Goal: Check status

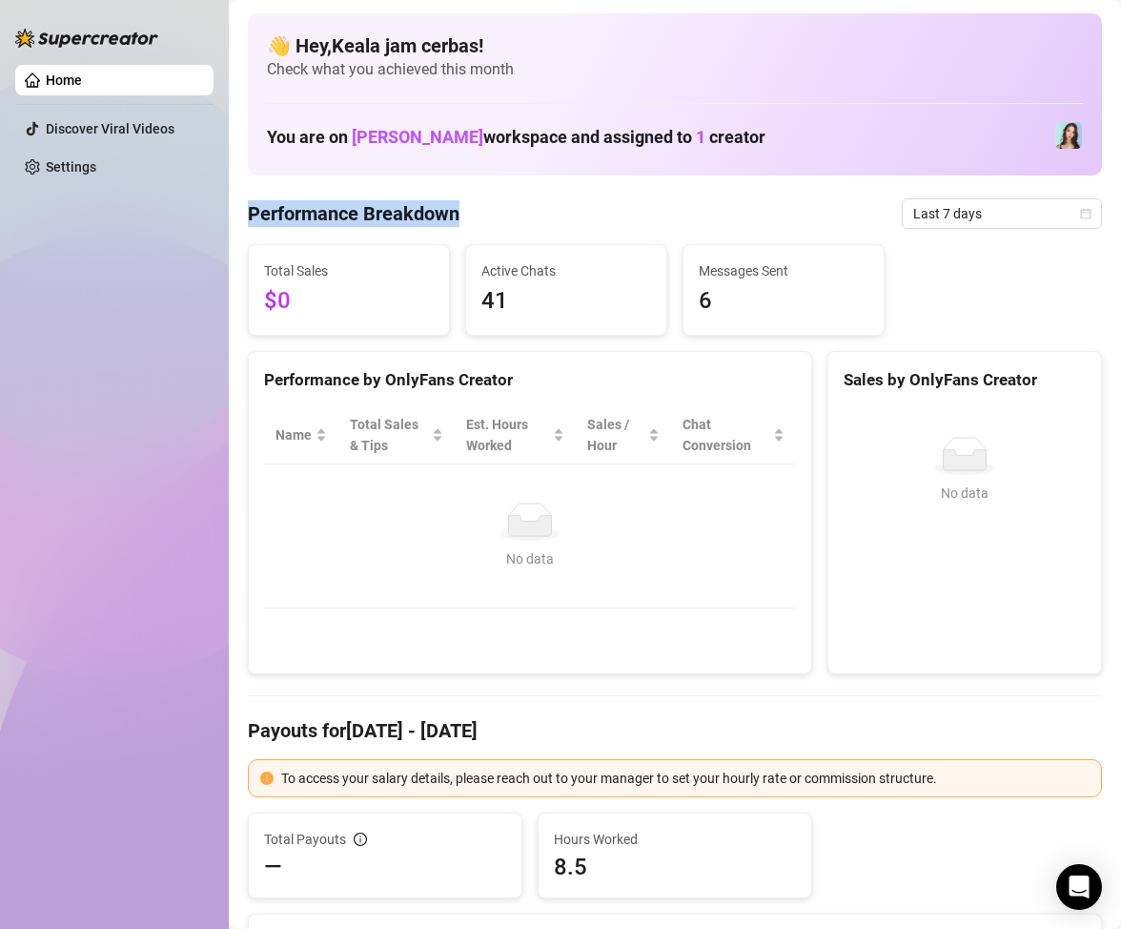
drag, startPoint x: 229, startPoint y: 206, endPoint x: 491, endPoint y: 211, distance: 262.3
click at [507, 211] on div "Performance Breakdown Last 7 days" at bounding box center [675, 213] width 854 height 31
drag, startPoint x: 266, startPoint y: 268, endPoint x: 357, endPoint y: 275, distance: 90.8
click at [349, 277] on div "Total Sales $0" at bounding box center [349, 290] width 200 height 90
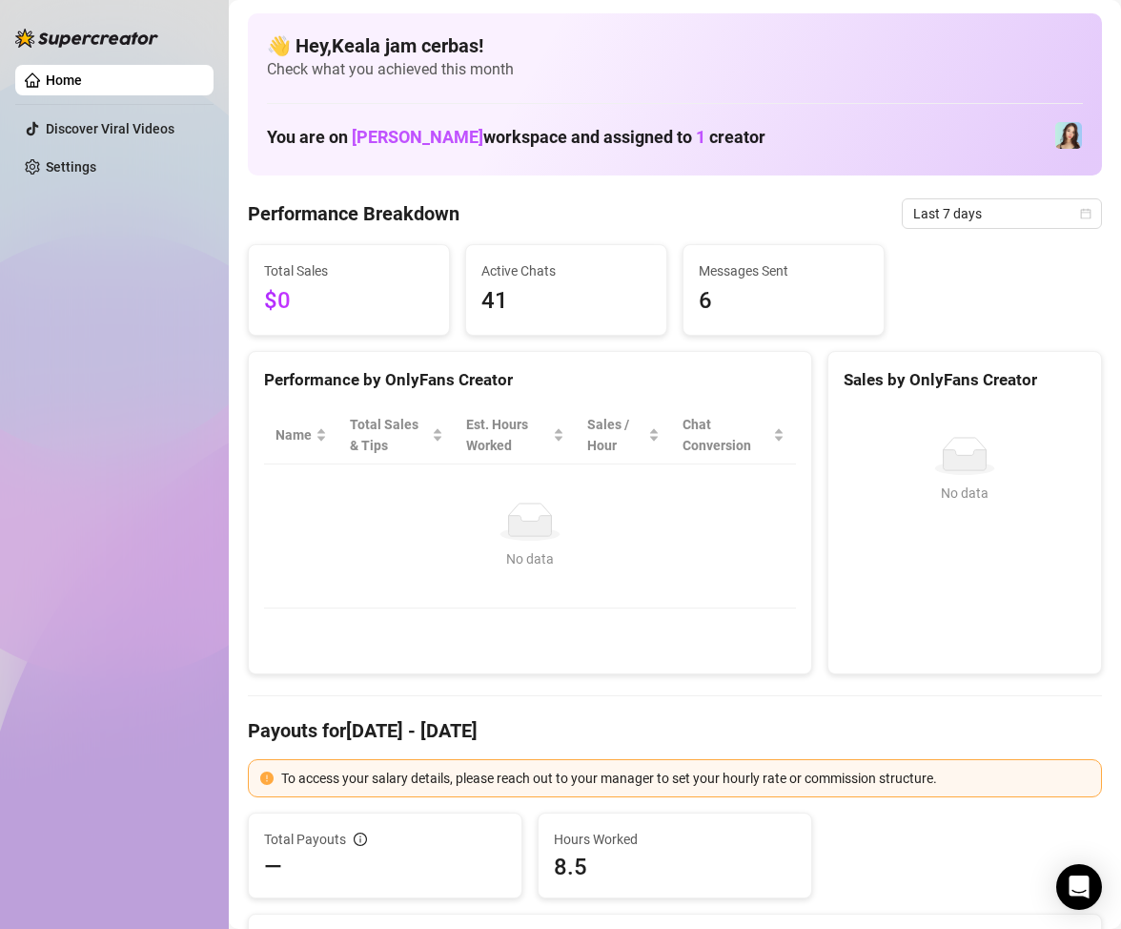
drag, startPoint x: 517, startPoint y: 303, endPoint x: 551, endPoint y: 303, distance: 34.3
click at [518, 303] on span "41" at bounding box center [567, 301] width 170 height 36
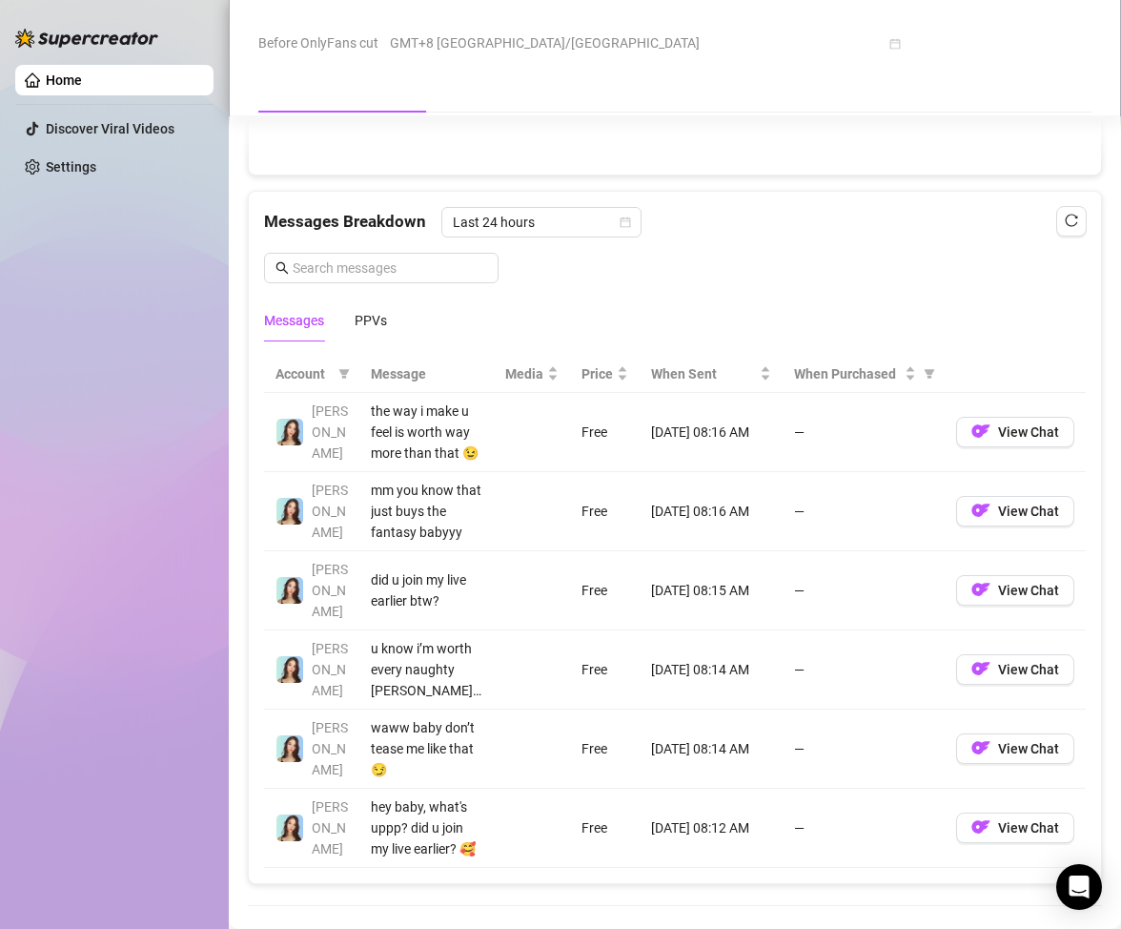
scroll to position [1716, 0]
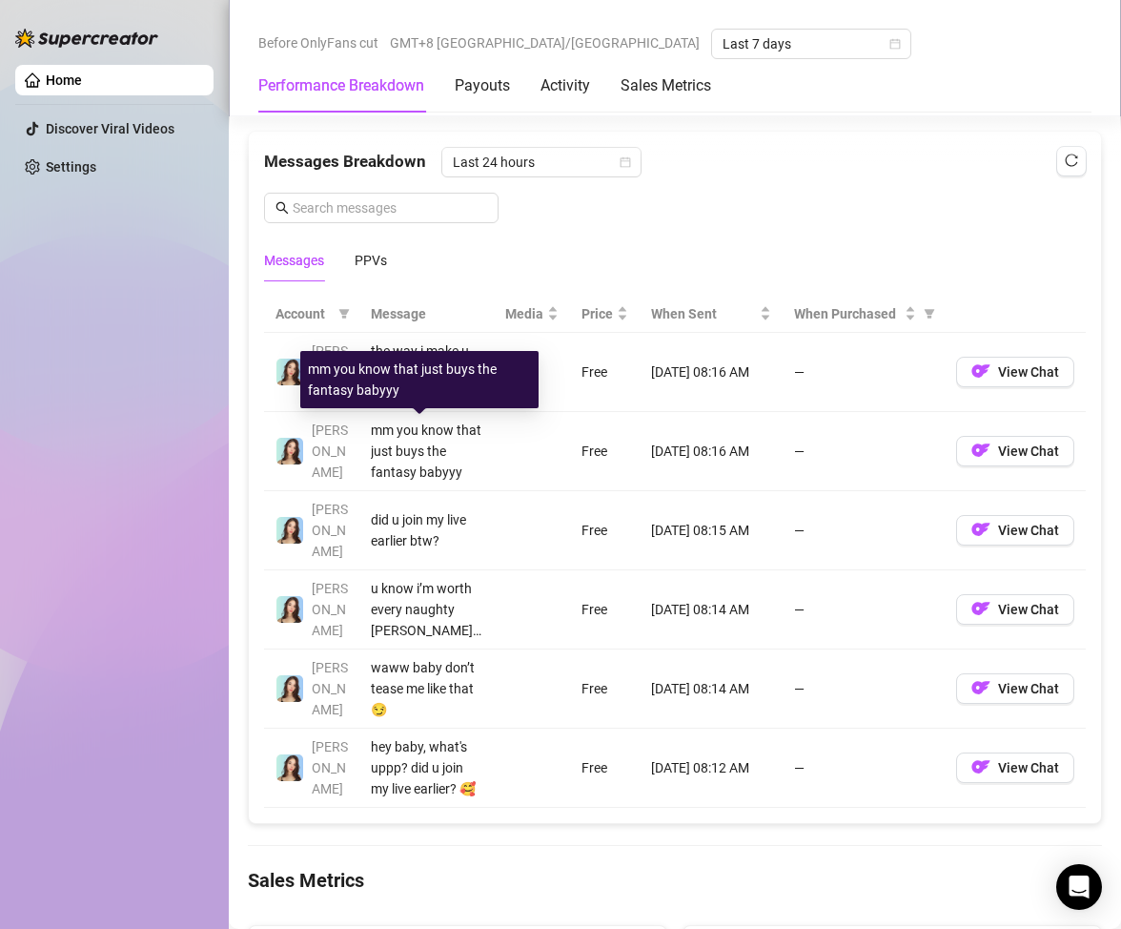
click at [439, 447] on div "mm you know that just buys the fantasy babyyy" at bounding box center [427, 451] width 112 height 63
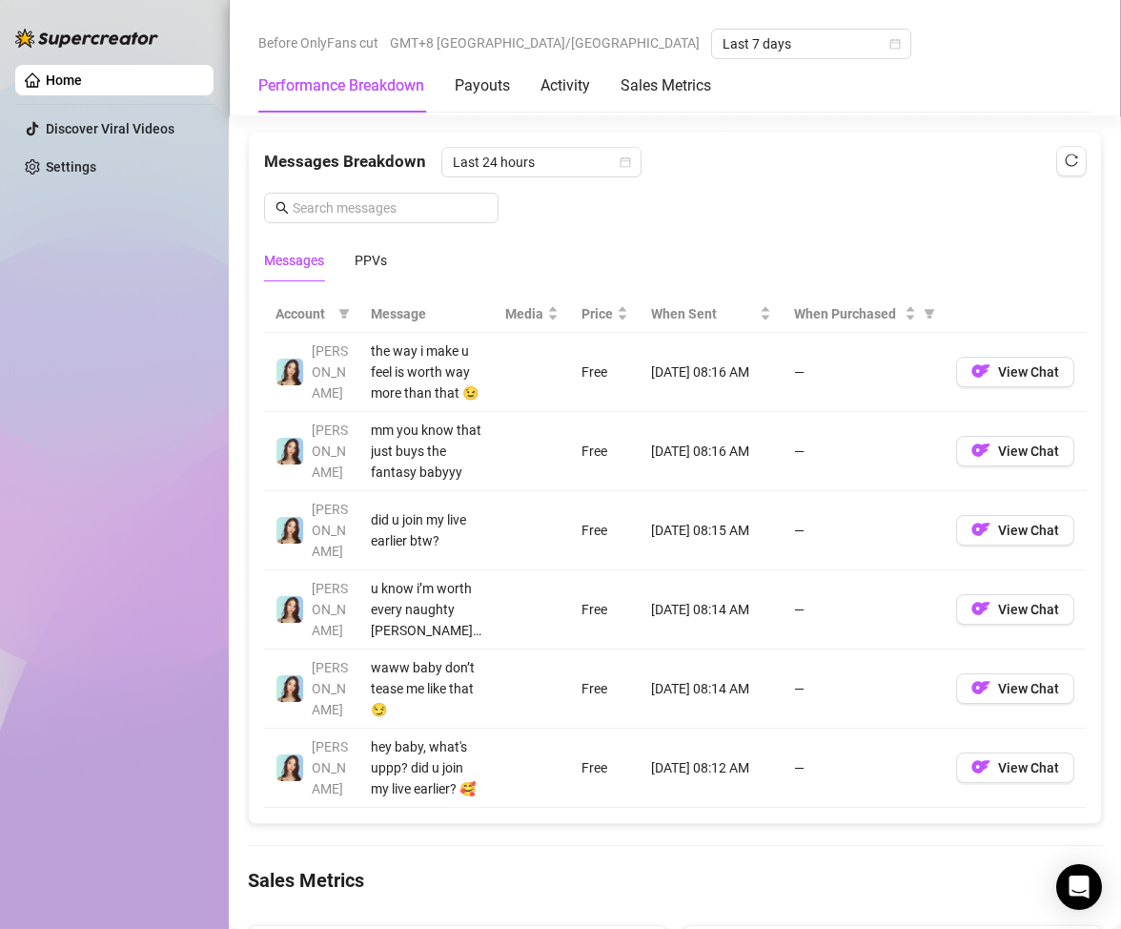
click at [783, 449] on td "—" at bounding box center [864, 451] width 162 height 79
click at [786, 447] on td "—" at bounding box center [864, 451] width 162 height 79
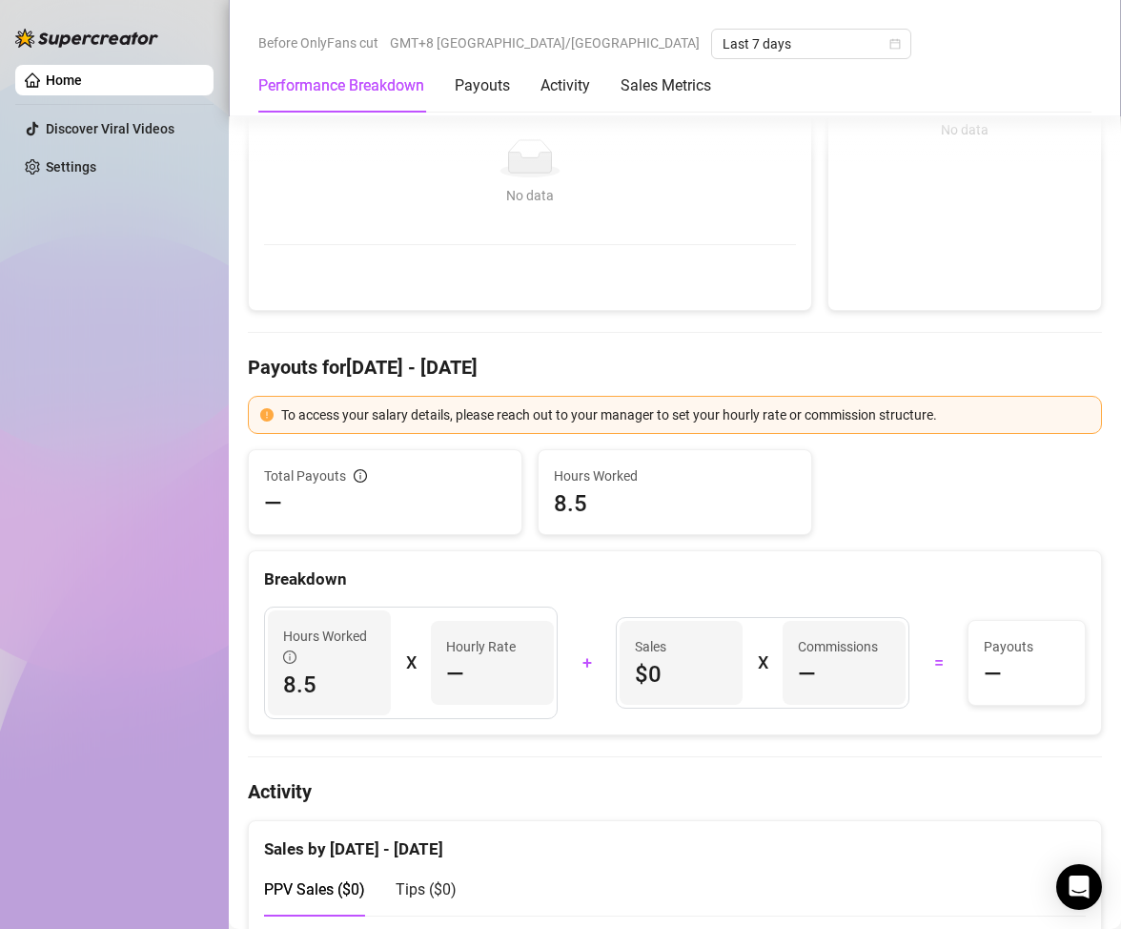
scroll to position [359, 0]
